Goal: Obtain resource: Download file/media

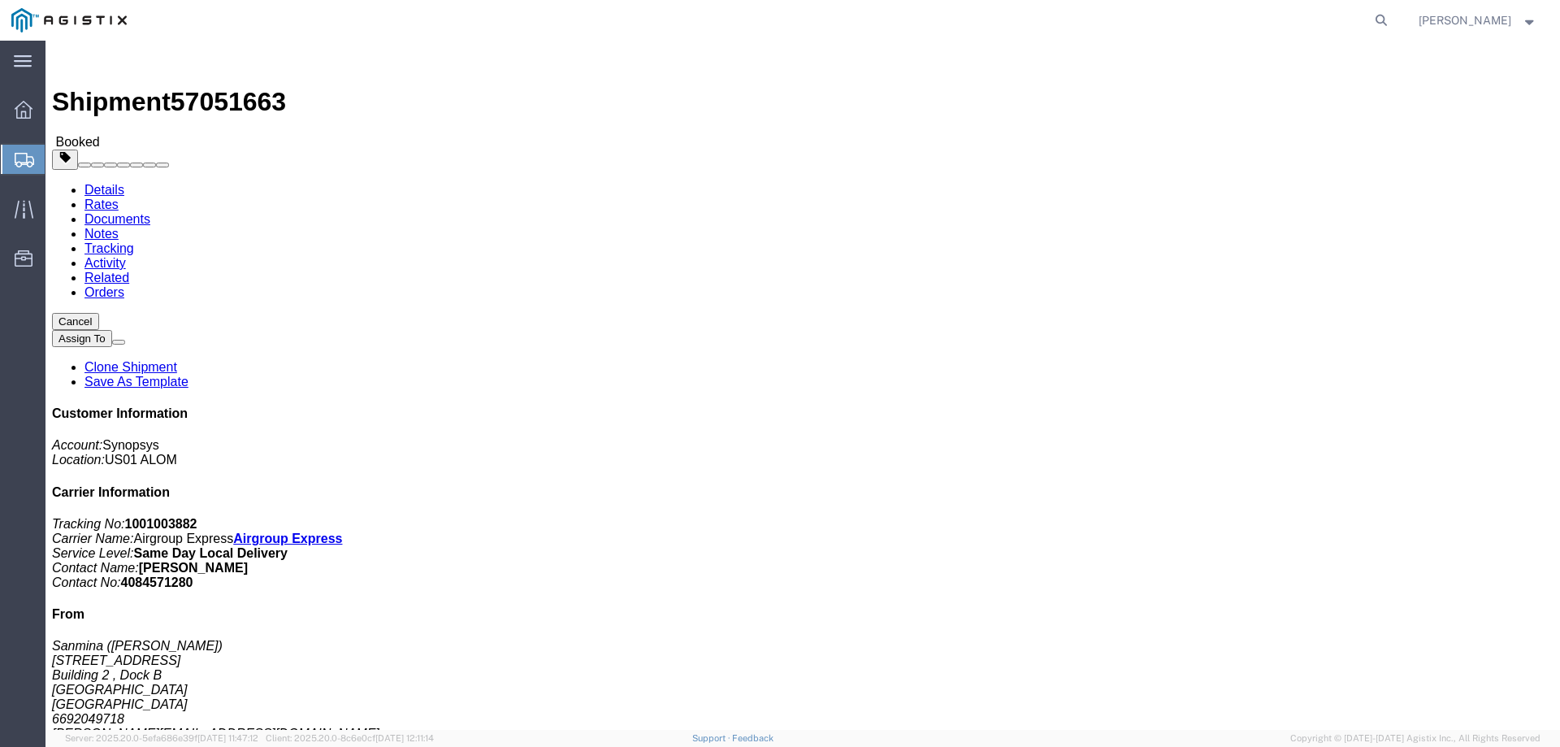
click h4 "Ship From"
click at [1390, 24] on icon at bounding box center [1381, 20] width 23 height 23
paste input "57051663"
type input "57051663"
click link "Documents"
